Goal: Transaction & Acquisition: Purchase product/service

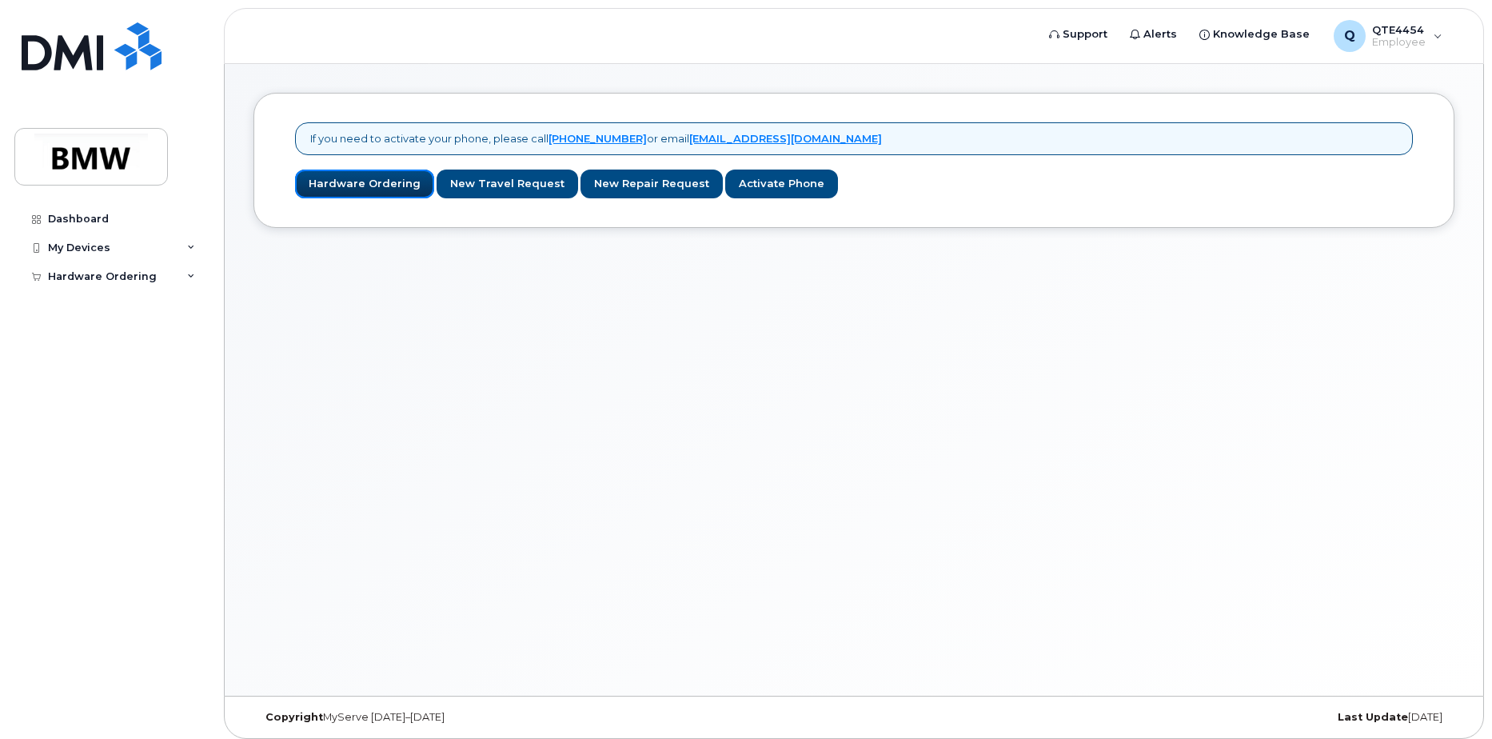
drag, startPoint x: 356, startPoint y: 185, endPoint x: 504, endPoint y: 286, distance: 179.6
click at [356, 185] on link "Hardware Ordering" at bounding box center [364, 184] width 139 height 30
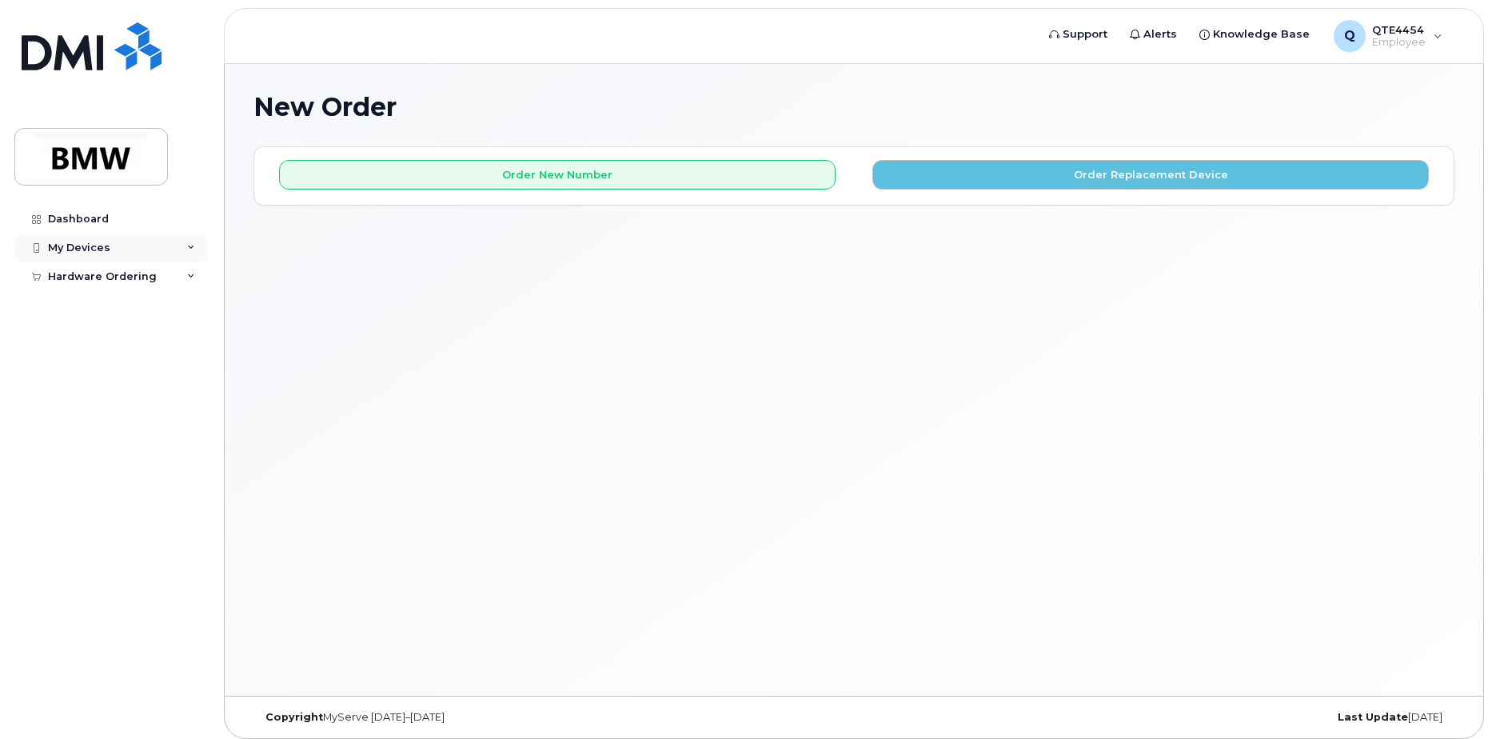
click at [189, 246] on icon at bounding box center [191, 248] width 8 height 8
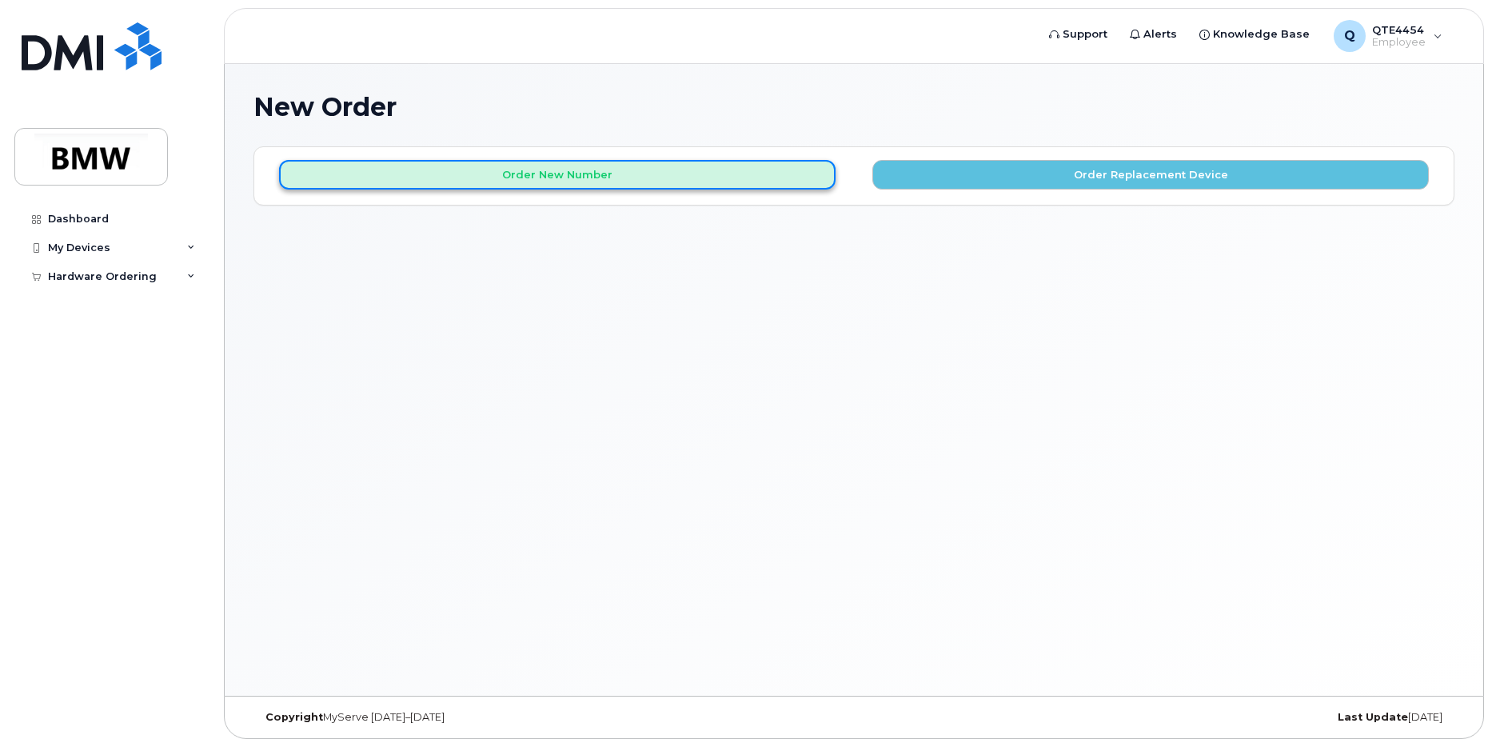
click at [672, 165] on button "Order New Number" at bounding box center [557, 175] width 556 height 30
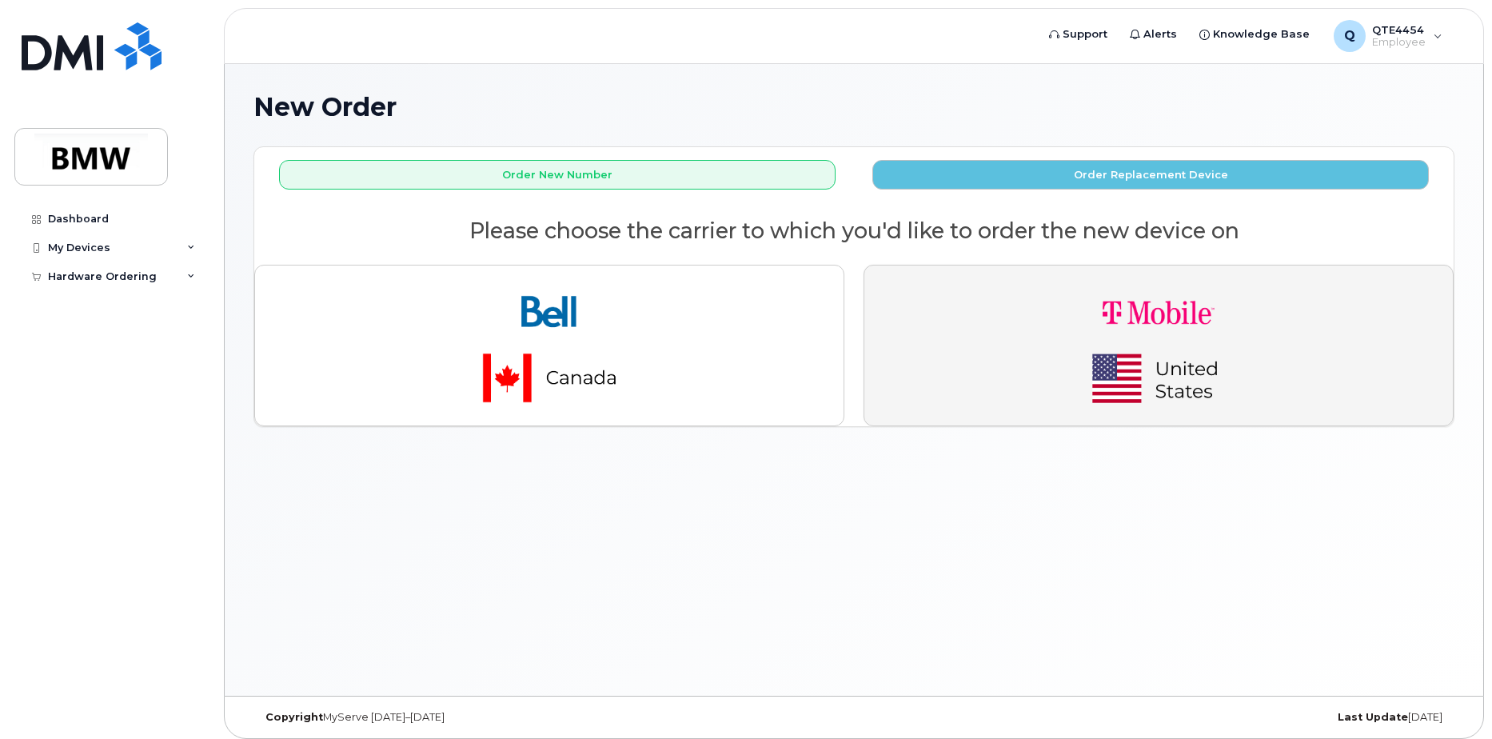
click at [1230, 369] on img "button" at bounding box center [1158, 345] width 224 height 134
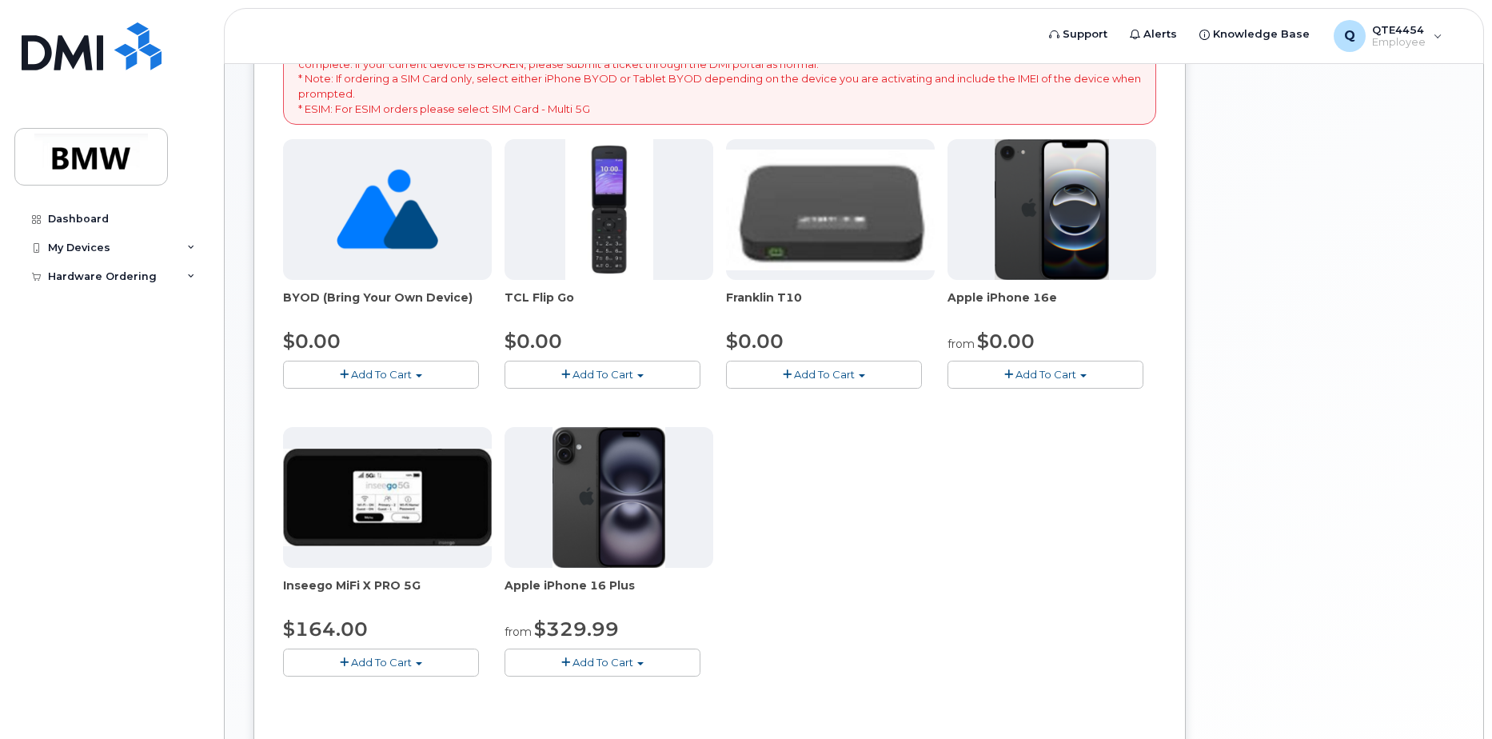
scroll to position [320, 0]
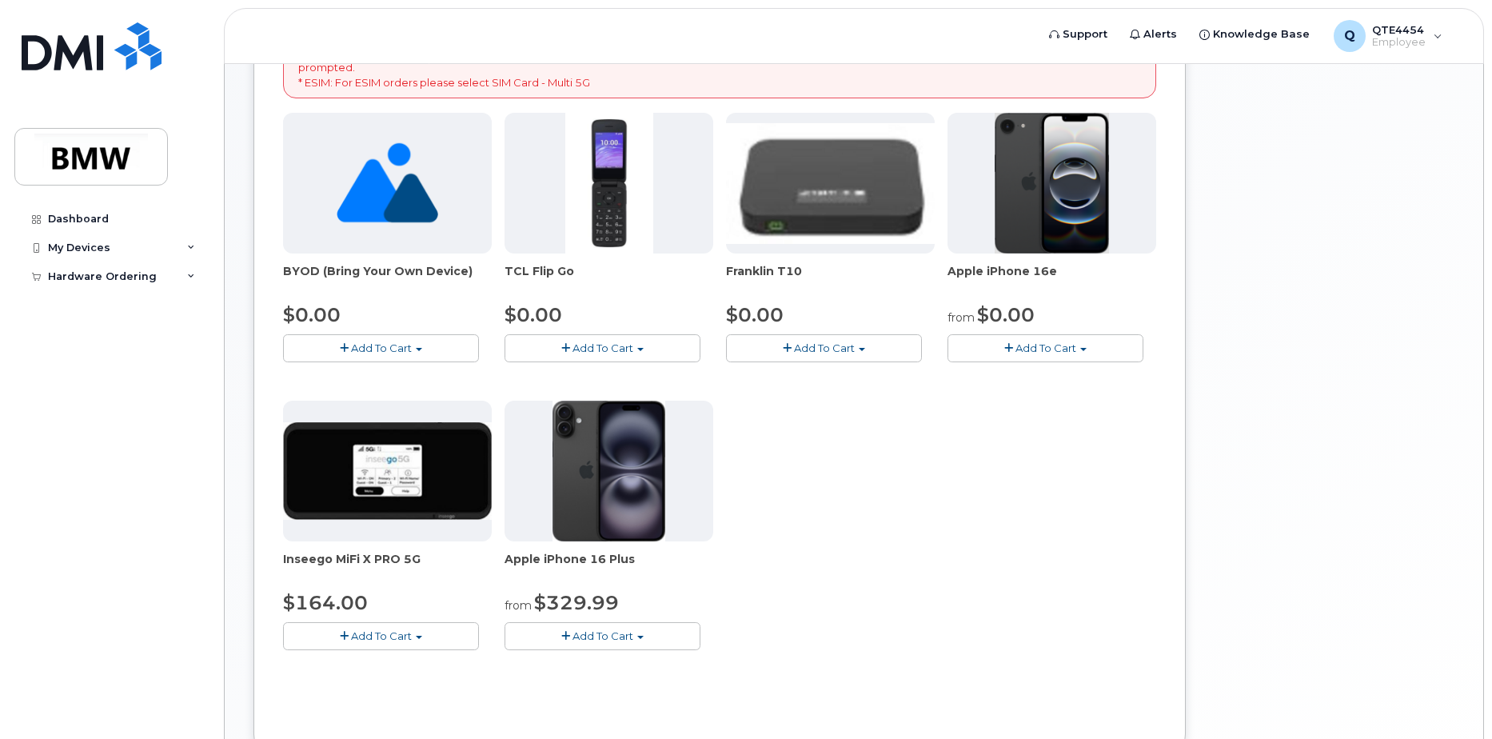
click at [1046, 351] on span "Add To Cart" at bounding box center [1045, 347] width 61 height 13
click at [1155, 269] on span "Apple iPhone 16e" at bounding box center [1051, 279] width 209 height 32
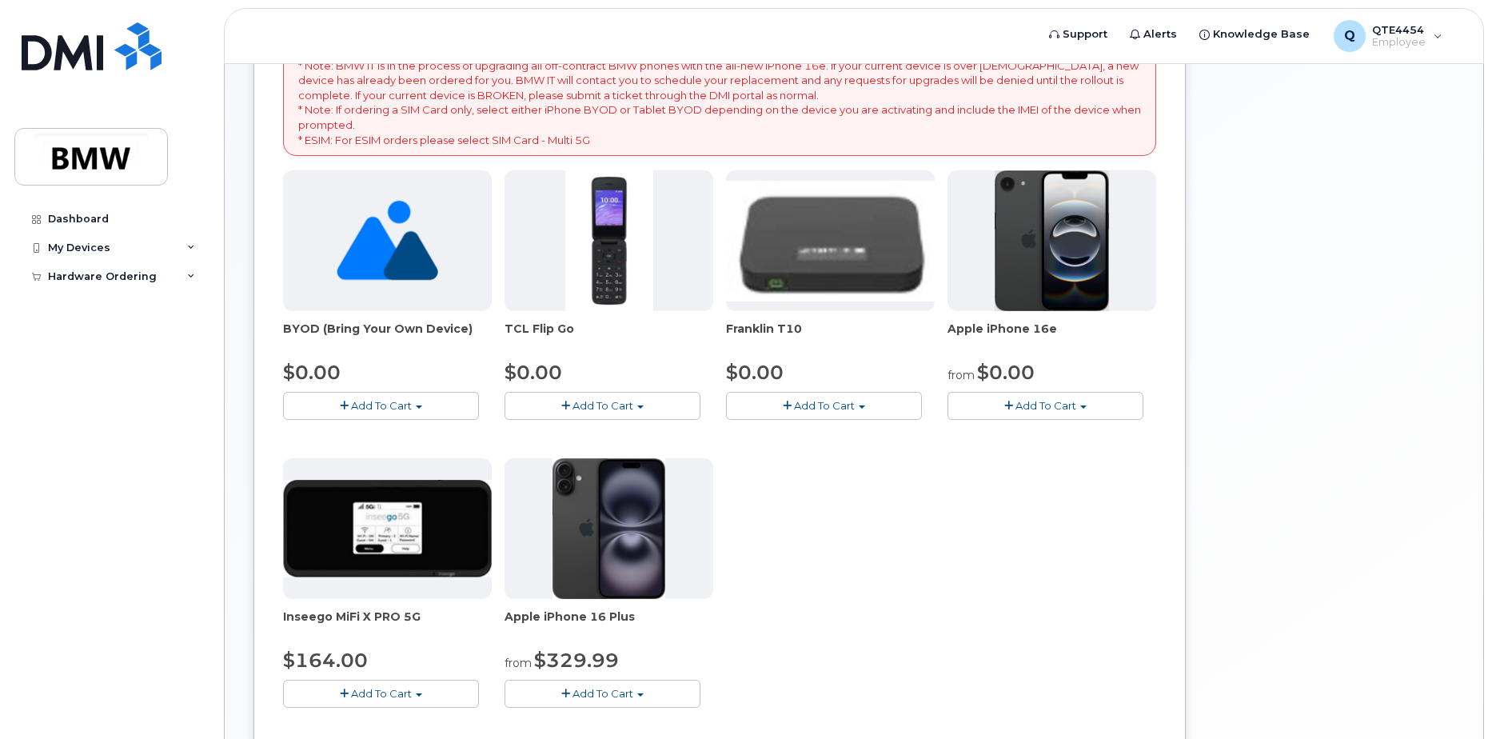
scroll to position [240, 0]
